Goal: Task Accomplishment & Management: Use online tool/utility

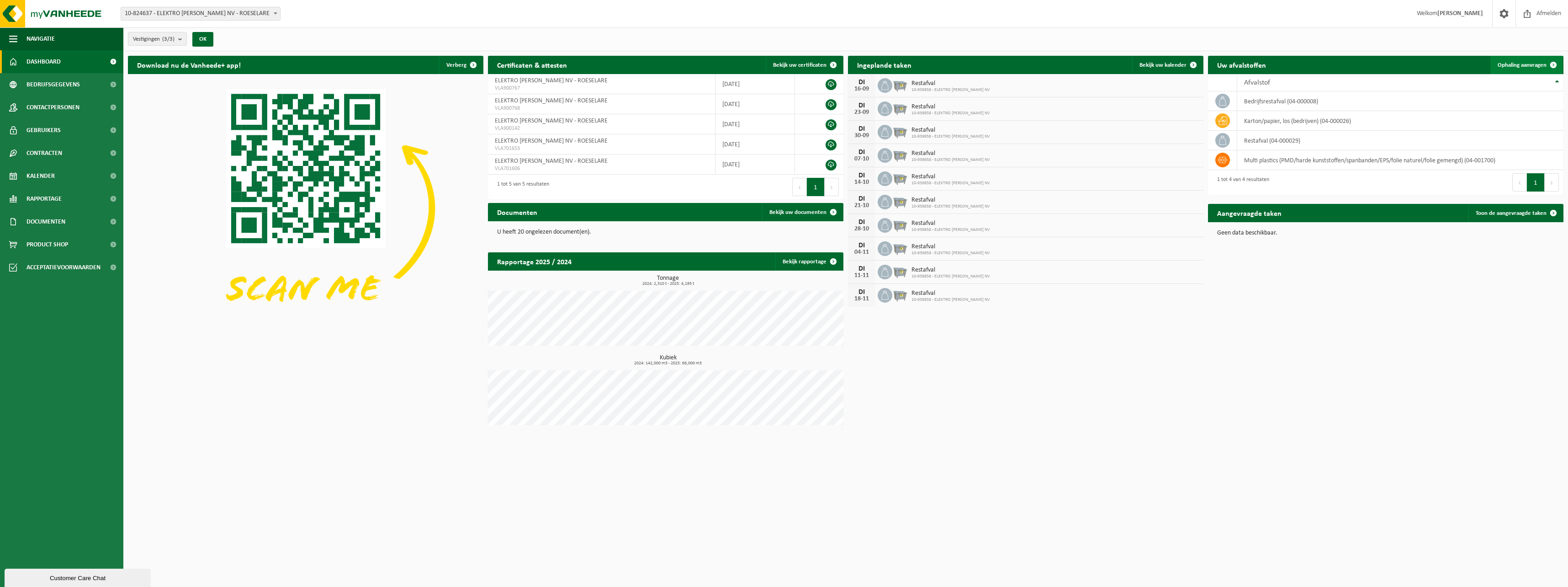
click at [1514, 62] on span "Ophaling aanvragen" at bounding box center [1521, 65] width 49 height 6
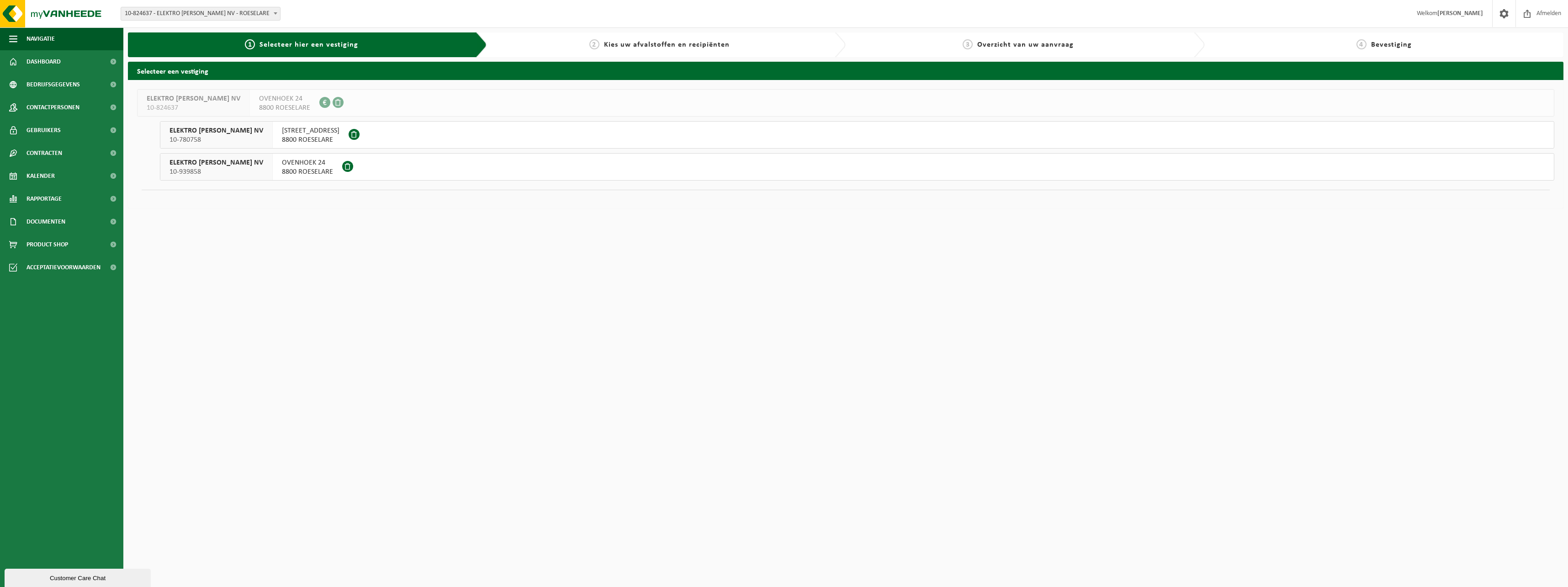
click at [476, 175] on button "ELEKTRO ANDRE GEVAERT NV 10-939858 OVENHOEK 24 8800 ROESELARE" at bounding box center [857, 167] width 1394 height 28
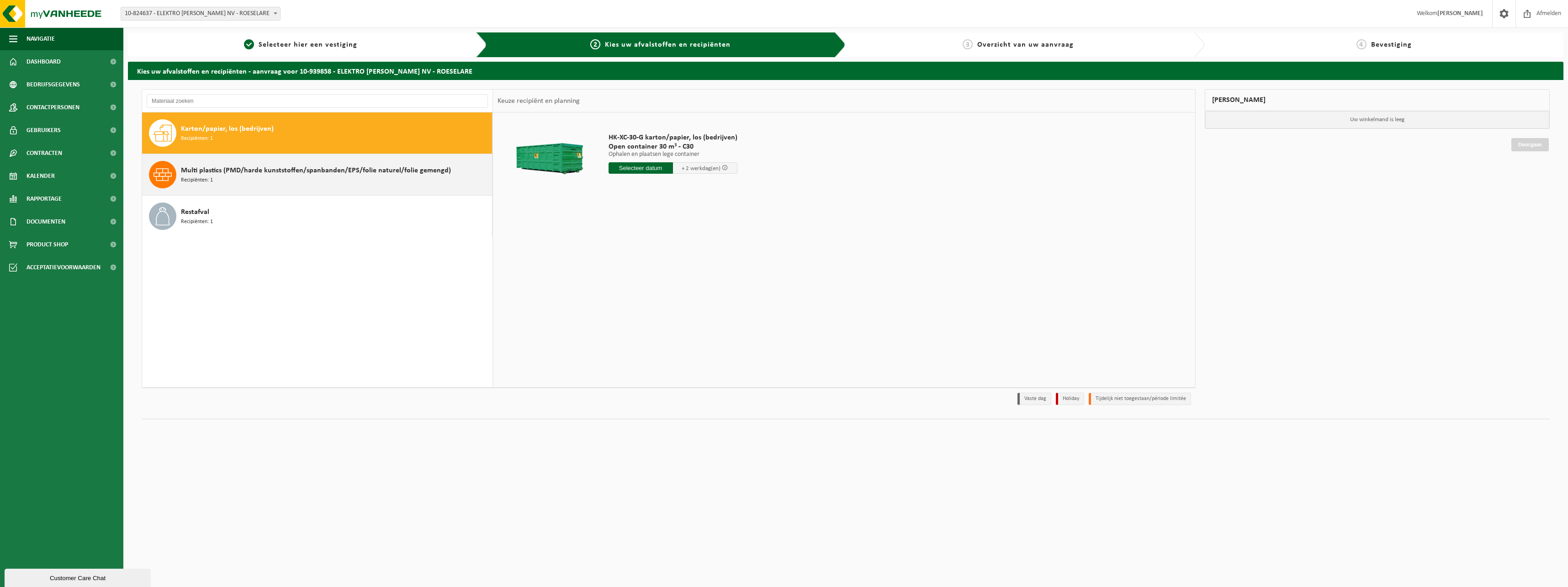
click at [310, 182] on div "Multi plastics (PMD/harde kunststoffen/spanbanden/EPS/folie naturel/folie gemen…" at bounding box center [335, 175] width 309 height 28
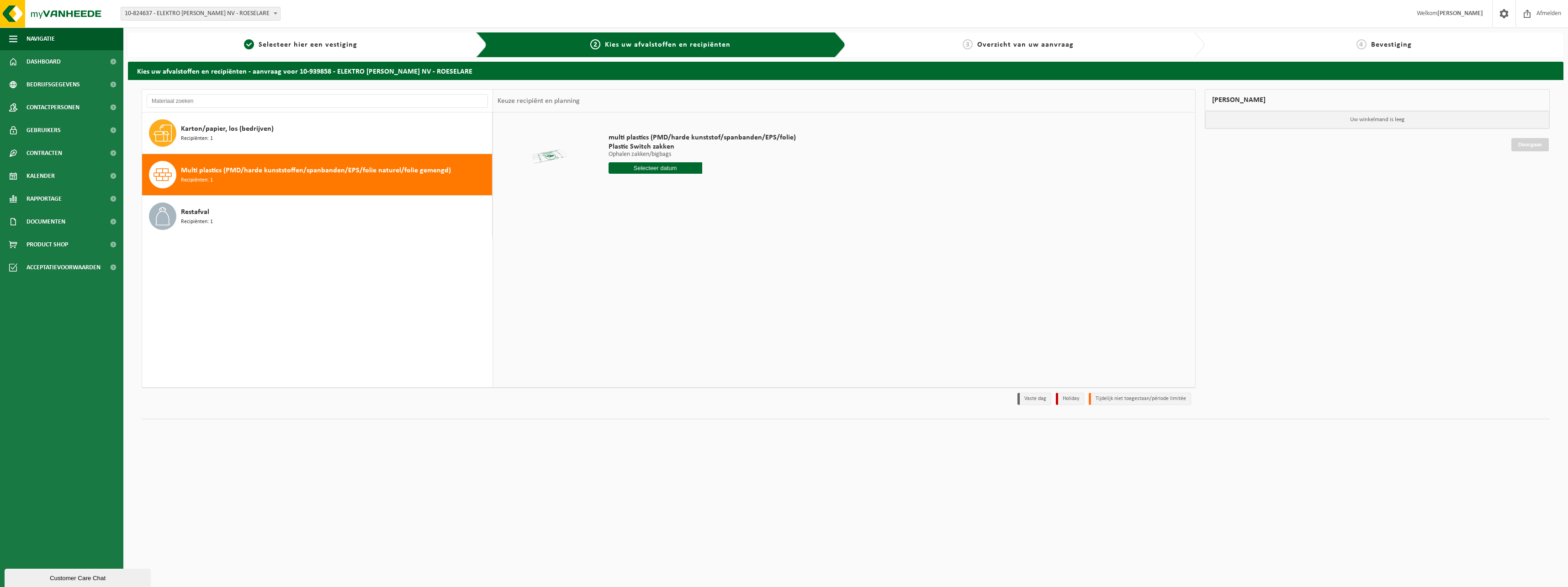
click at [660, 159] on div "multi plastics (PMD/harde kunststof/spanbanden/EPS/folie) Plastic Switch zakken…" at bounding box center [702, 155] width 196 height 63
click at [659, 163] on input "text" at bounding box center [655, 168] width 93 height 11
click at [619, 264] on div "22" at bounding box center [616, 263] width 16 height 15
type input "Van 2025-09-22"
click at [644, 201] on button "In winkelmand" at bounding box center [634, 202] width 50 height 15
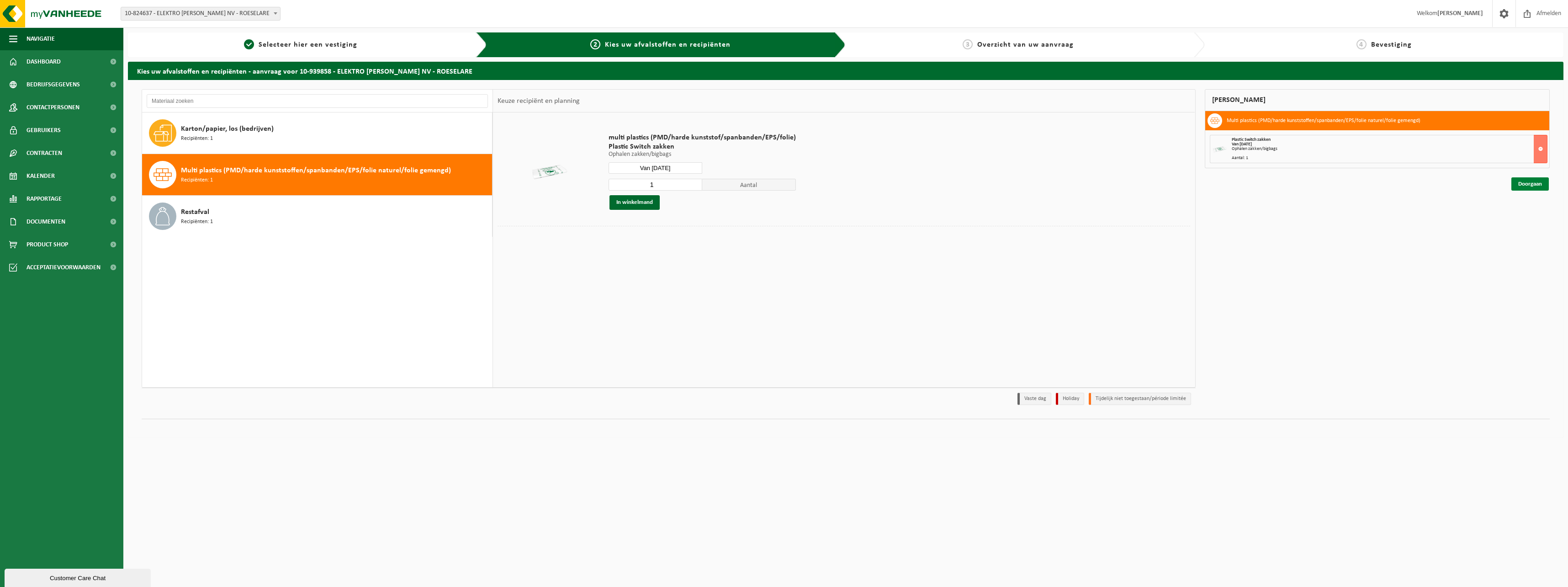
click at [1523, 183] on link "Doorgaan" at bounding box center [1529, 183] width 37 height 13
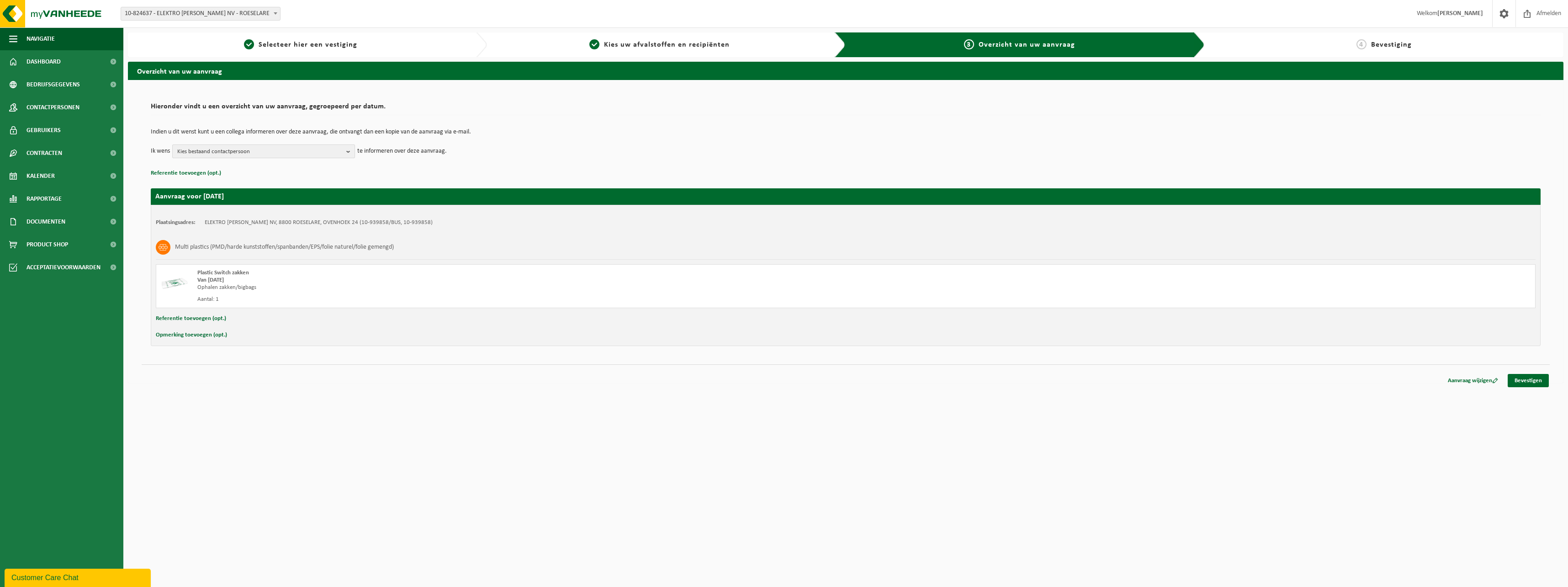
click at [339, 146] on span "Kies bestaand contactpersoon" at bounding box center [259, 152] width 165 height 14
click at [278, 222] on label "[PERSON_NAME] ( [EMAIL_ADDRESS][DOMAIN_NAME] )" at bounding box center [263, 220] width 174 height 14
click at [175, 209] on input "[PERSON_NAME] ( [EMAIL_ADDRESS][DOMAIN_NAME] )" at bounding box center [175, 208] width 1 height 1
checkbox input "true"
click at [1019, 436] on html "Vestiging: 10-824637 - ELEKTRO ANDRE GEVAERT NV - ROESELARE 10-780758 - ELEKTRO…" at bounding box center [784, 293] width 1568 height 587
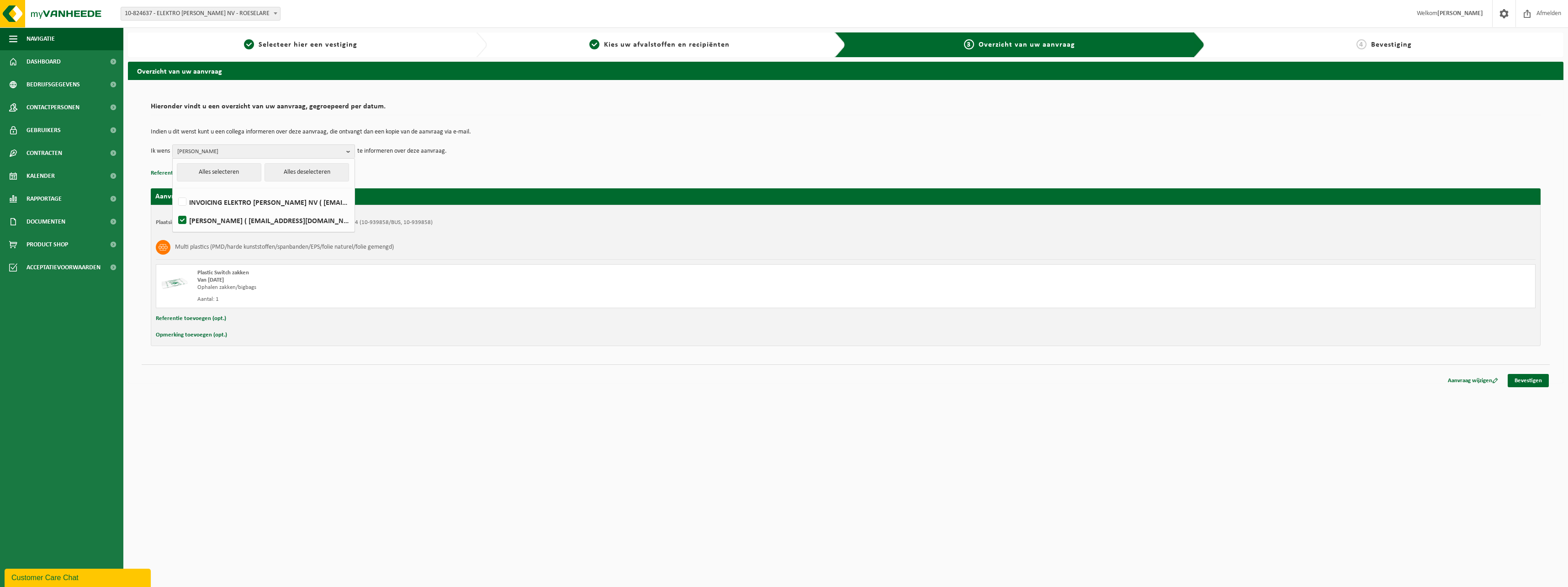
click at [516, 129] on div "Indien u dit wenst kunt u een collega informeren over deze aanvraag, die ontvan…" at bounding box center [845, 143] width 1390 height 48
click at [1518, 376] on link "Bevestigen" at bounding box center [1528, 380] width 41 height 13
